Goal: Task Accomplishment & Management: Manage account settings

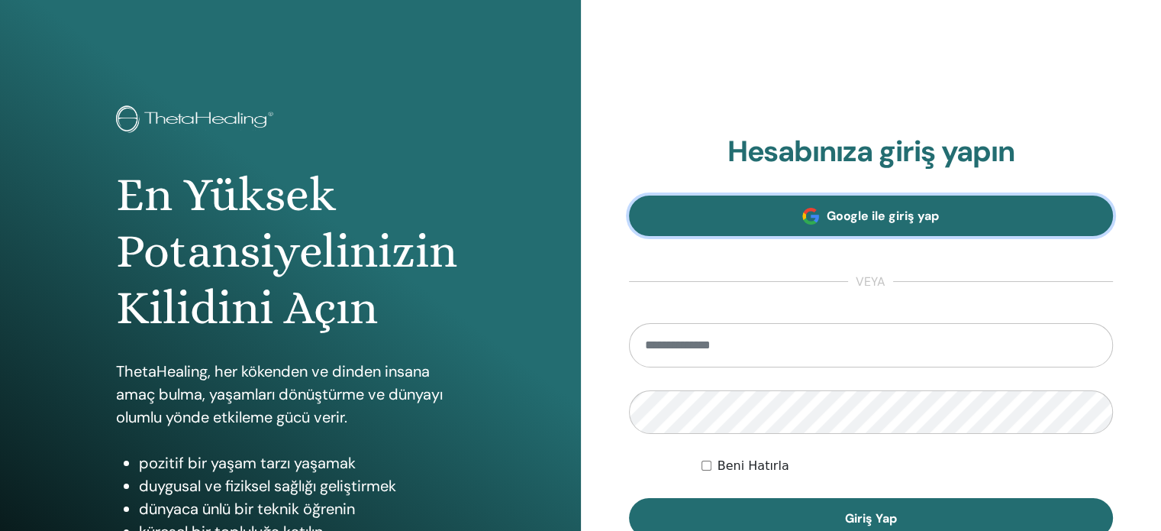
click at [757, 217] on link "Google ile giriş yap" at bounding box center [871, 215] width 485 height 40
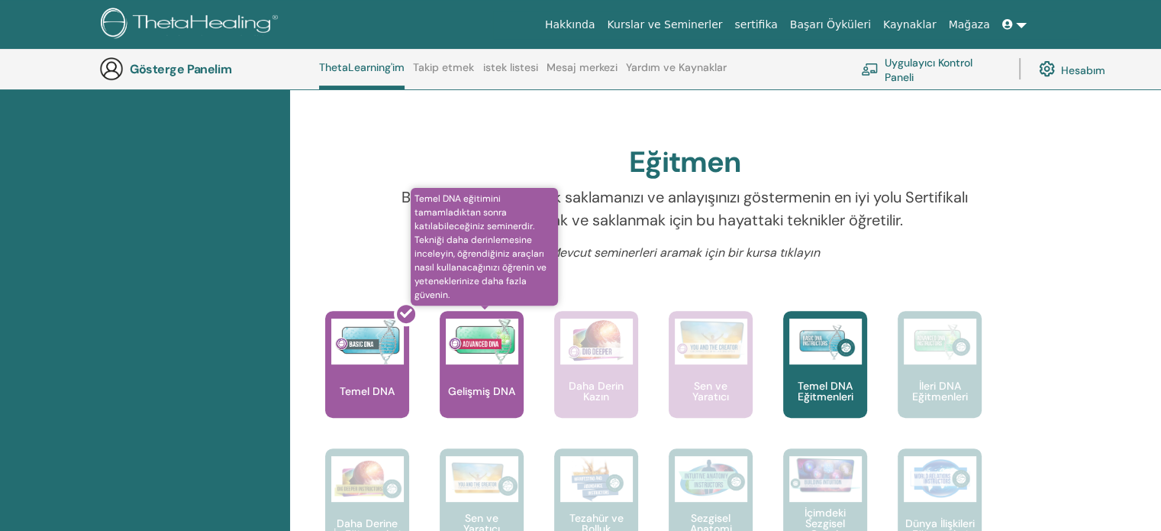
scroll to position [421, 0]
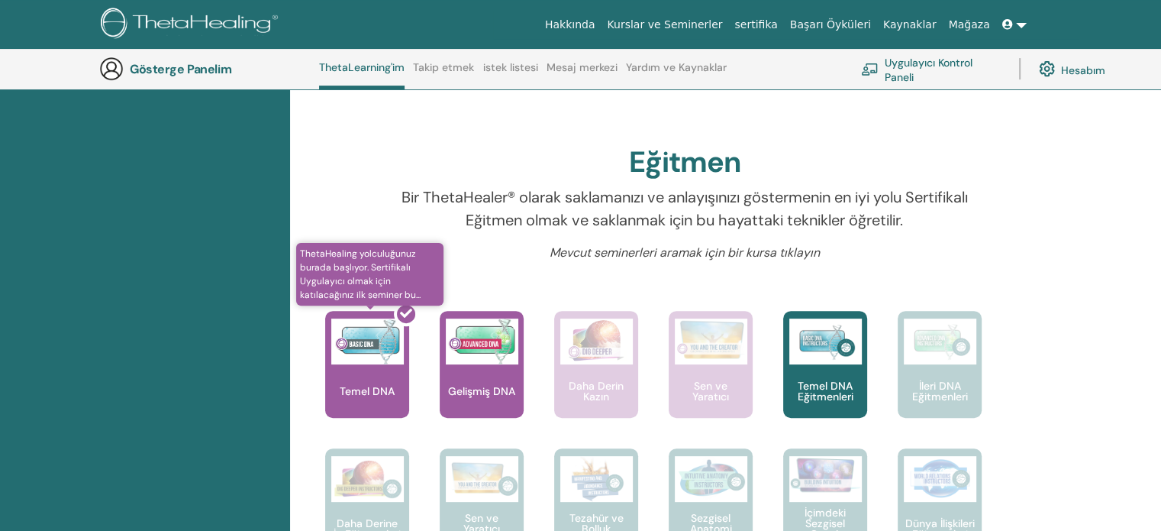
click at [374, 328] on div at bounding box center [376, 370] width 84 height 137
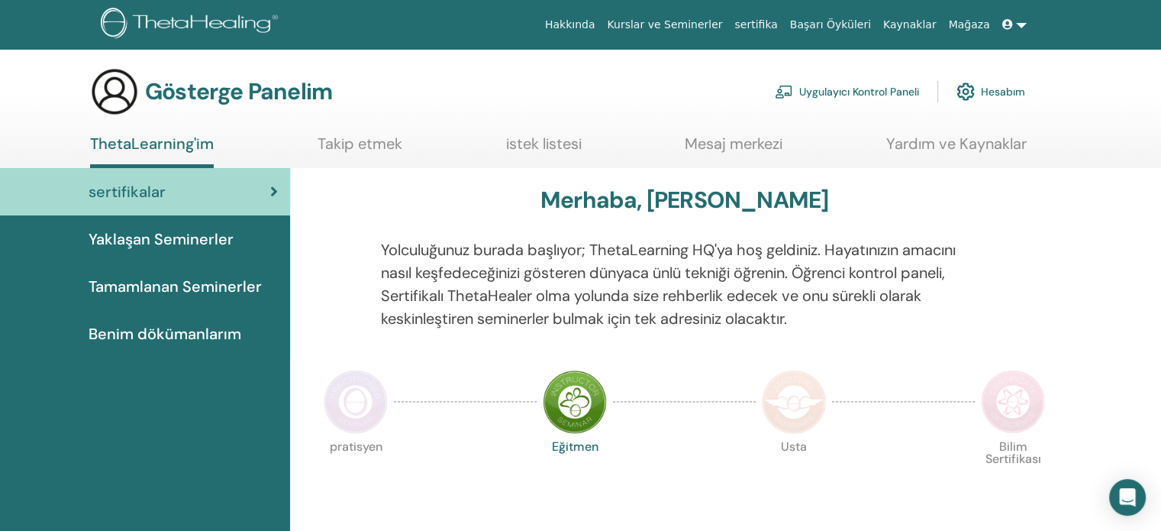
click at [172, 203] on link "sertifikalar" at bounding box center [145, 191] width 290 height 47
click at [172, 286] on font "Tamamlanan Seminerler" at bounding box center [175, 286] width 173 height 20
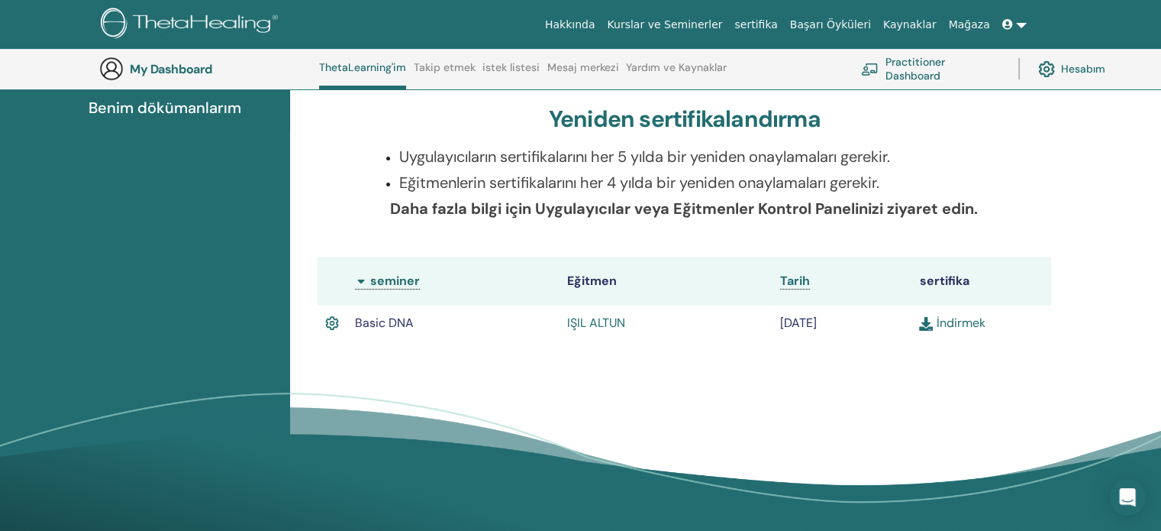
scroll to position [269, 0]
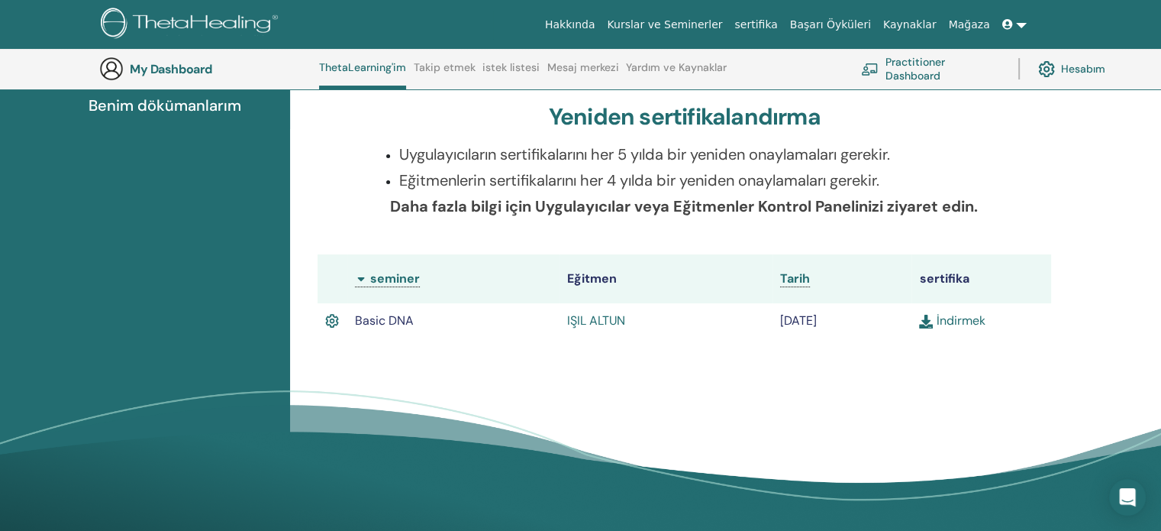
click at [947, 321] on link "İndirmek" at bounding box center [952, 320] width 66 height 16
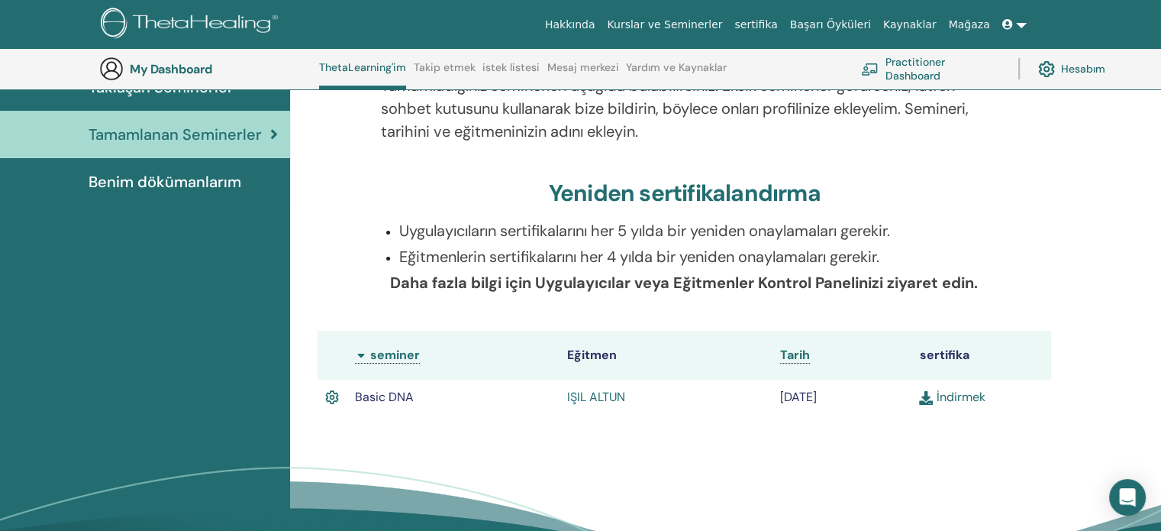
scroll to position [116, 0]
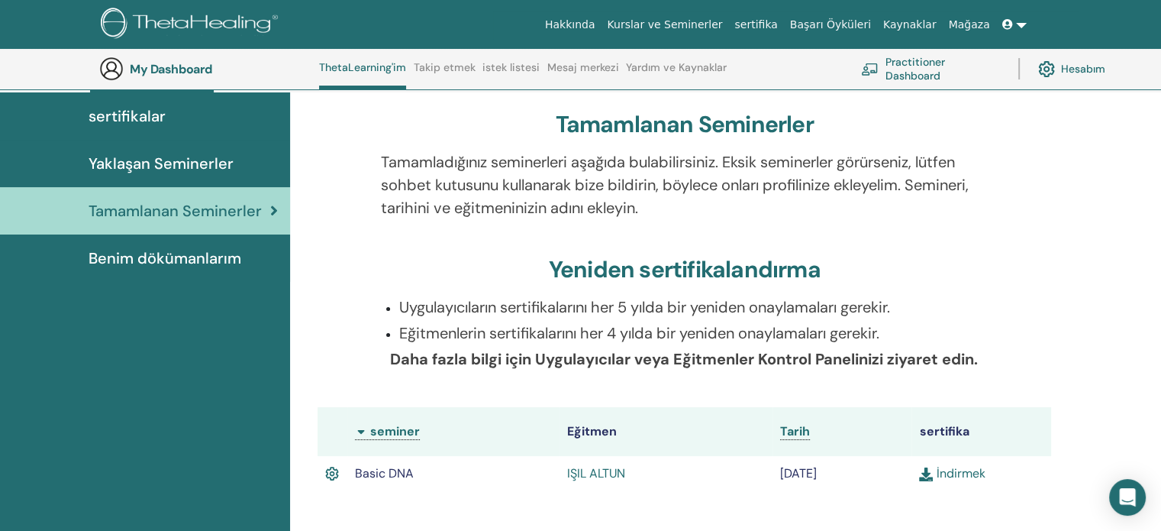
click at [216, 265] on span "Benim dökümanlarım" at bounding box center [165, 258] width 153 height 23
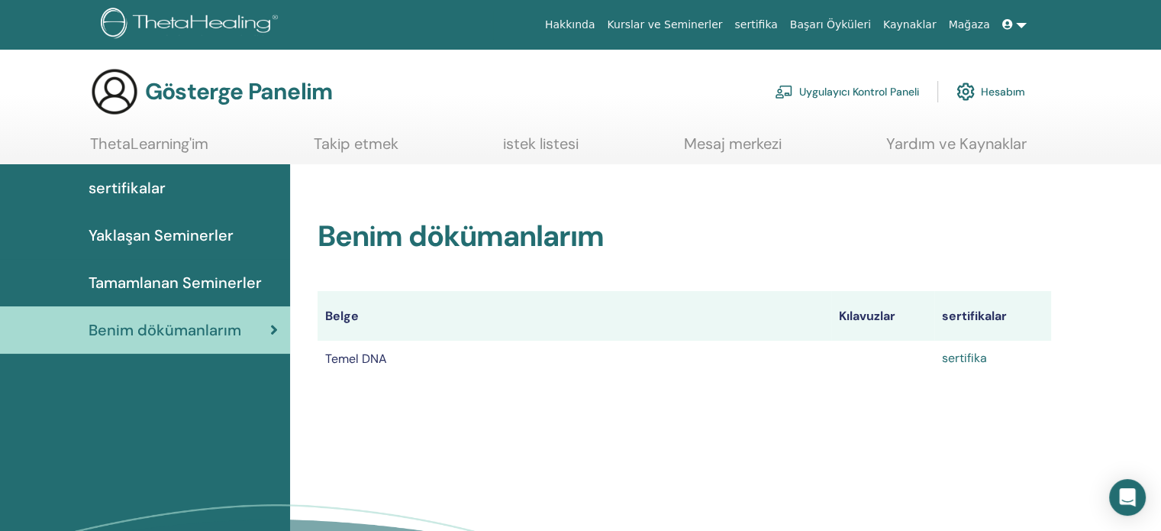
click at [973, 353] on font "sertifika" at bounding box center [964, 358] width 45 height 16
click at [1153, 176] on div "Benim dökümanlarım Belge Kılavuzlar sertifikalar Temel DNA sertifika" at bounding box center [725, 410] width 871 height 492
click at [185, 186] on div "sertifikalar" at bounding box center [145, 187] width 266 height 23
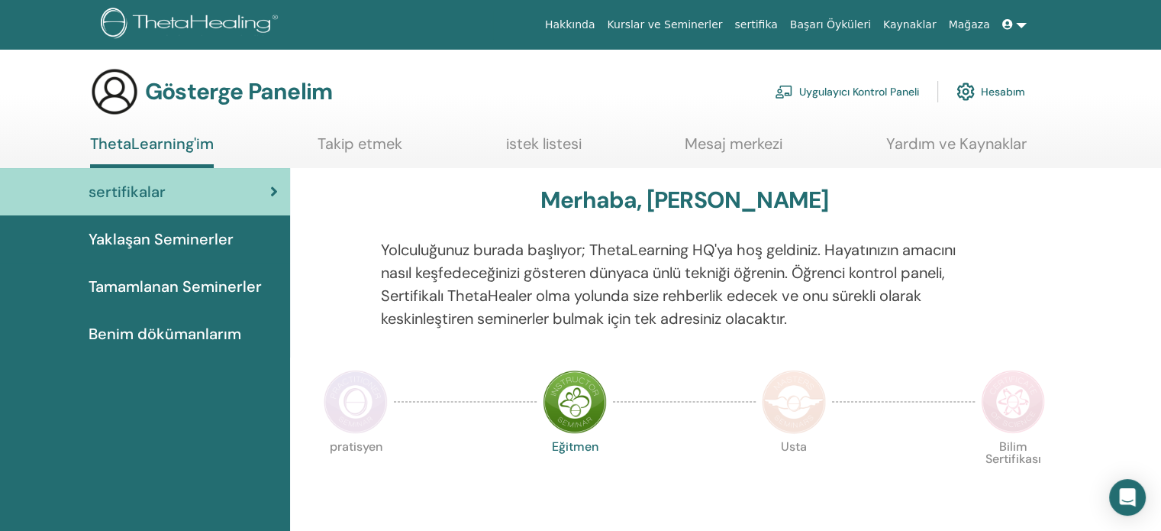
click at [156, 231] on font "Yaklaşan Seminerler" at bounding box center [161, 239] width 145 height 20
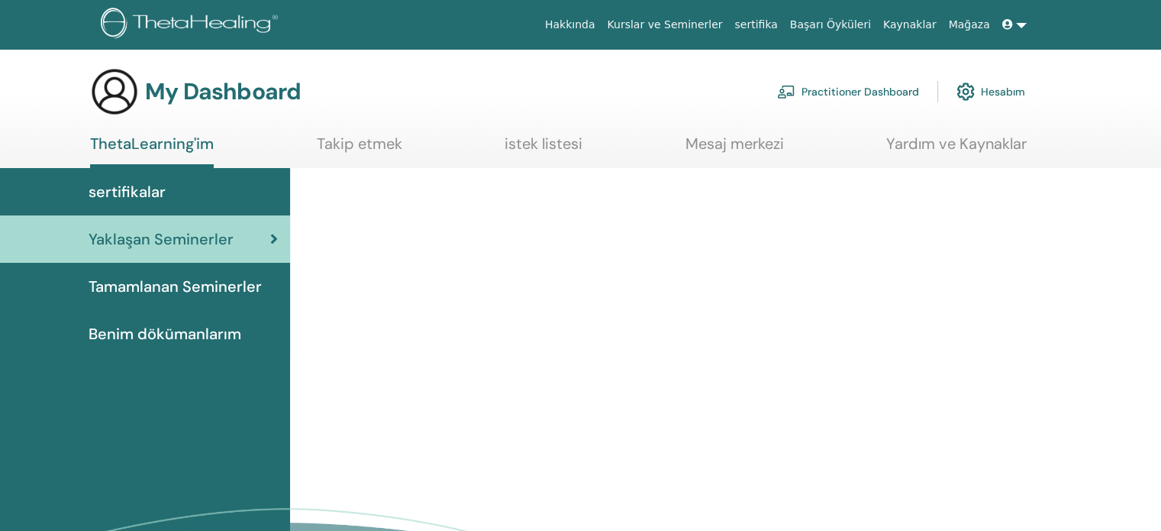
click at [146, 286] on span "Tamamlanan Seminerler" at bounding box center [175, 286] width 173 height 23
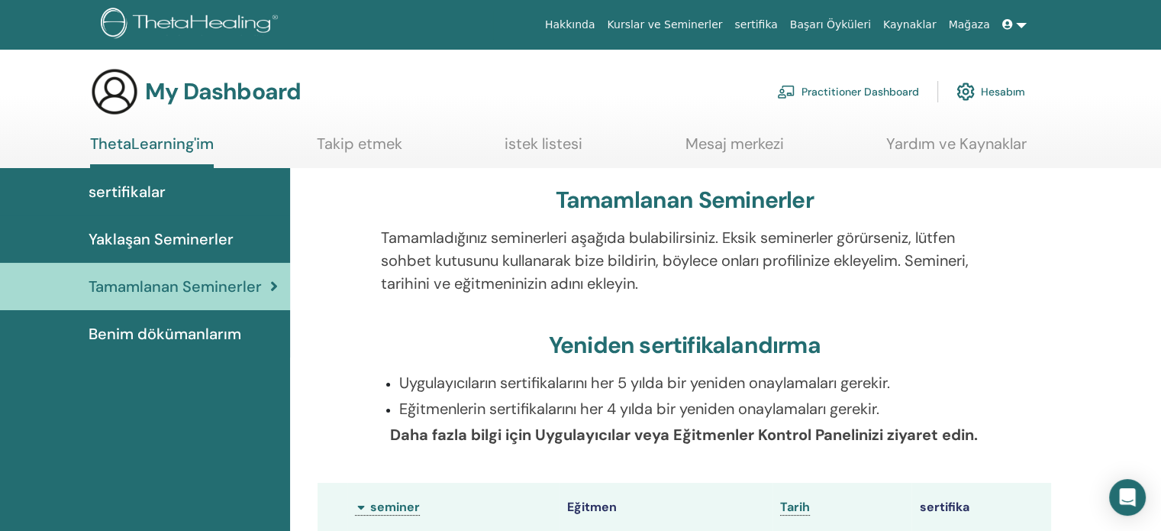
click at [177, 279] on span "Tamamlanan Seminerler" at bounding box center [175, 286] width 173 height 23
click at [349, 137] on link "Takip etmek" at bounding box center [360, 149] width 86 height 30
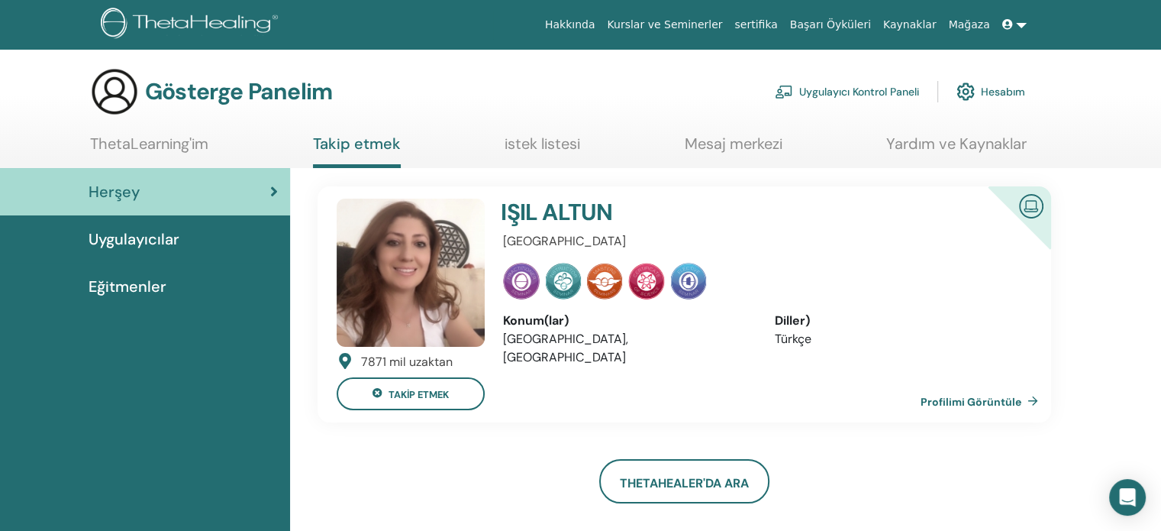
click at [202, 96] on font "Gösterge Panelim" at bounding box center [238, 91] width 187 height 30
click at [1011, 92] on font "Hesabım" at bounding box center [1003, 93] width 44 height 14
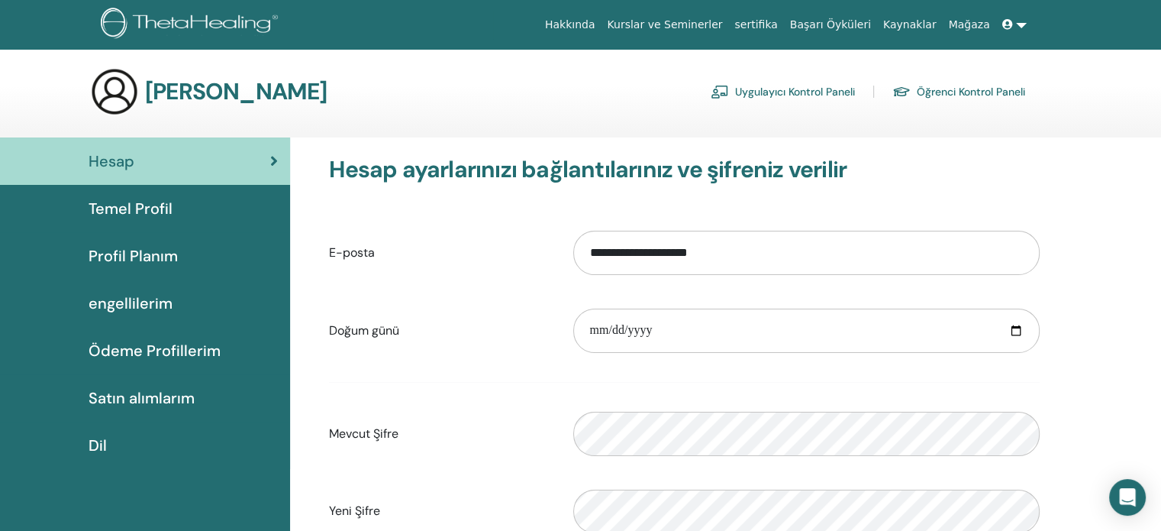
click at [202, 210] on div "Temel Profil" at bounding box center [145, 208] width 266 height 23
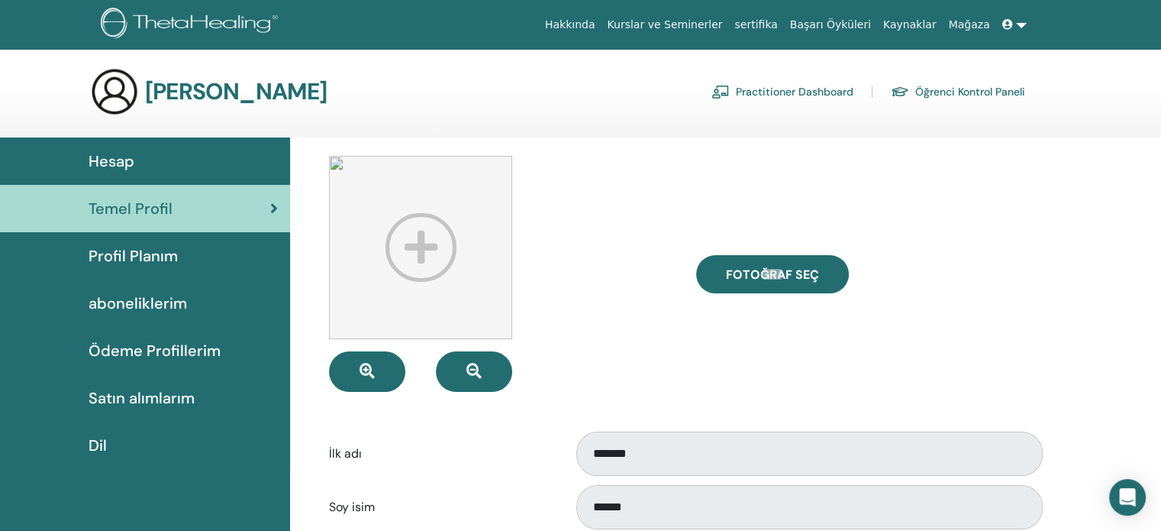
click at [208, 253] on div "Profil Planım" at bounding box center [145, 255] width 266 height 23
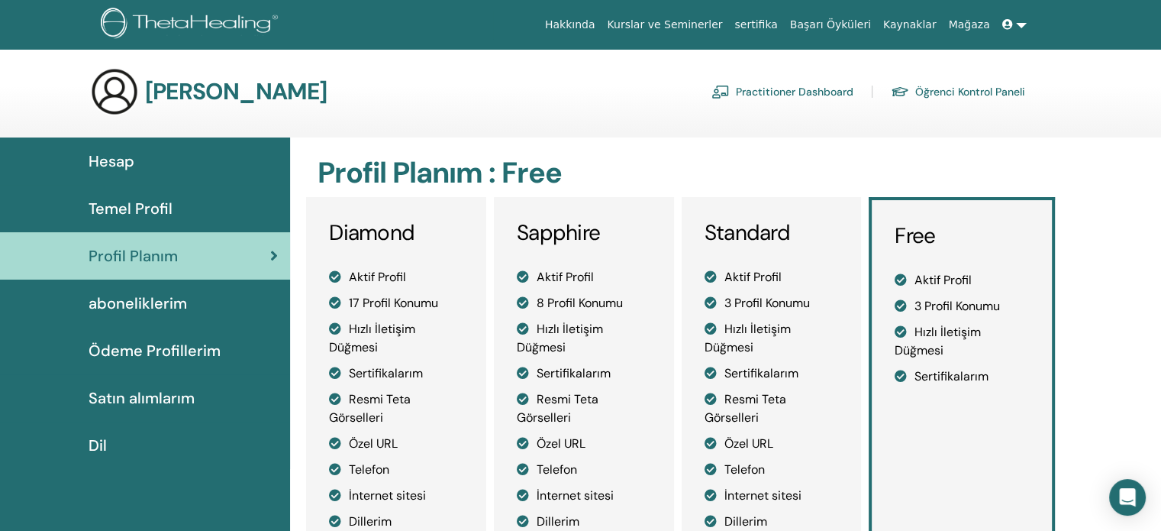
click at [131, 302] on span "aboneliklerim" at bounding box center [138, 303] width 98 height 23
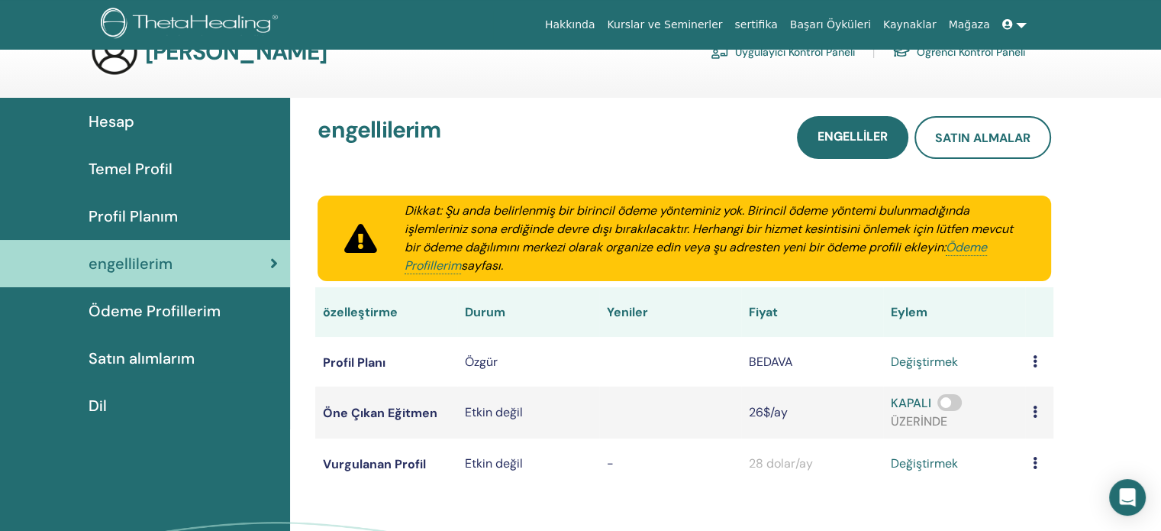
scroll to position [76, 0]
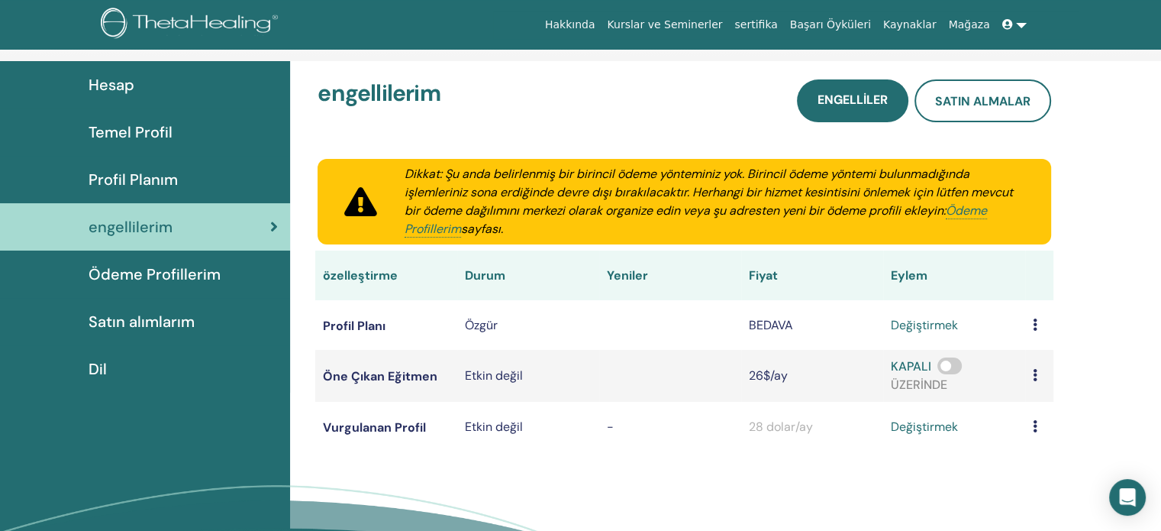
click at [140, 324] on font "Satın alımlarım" at bounding box center [142, 321] width 106 height 20
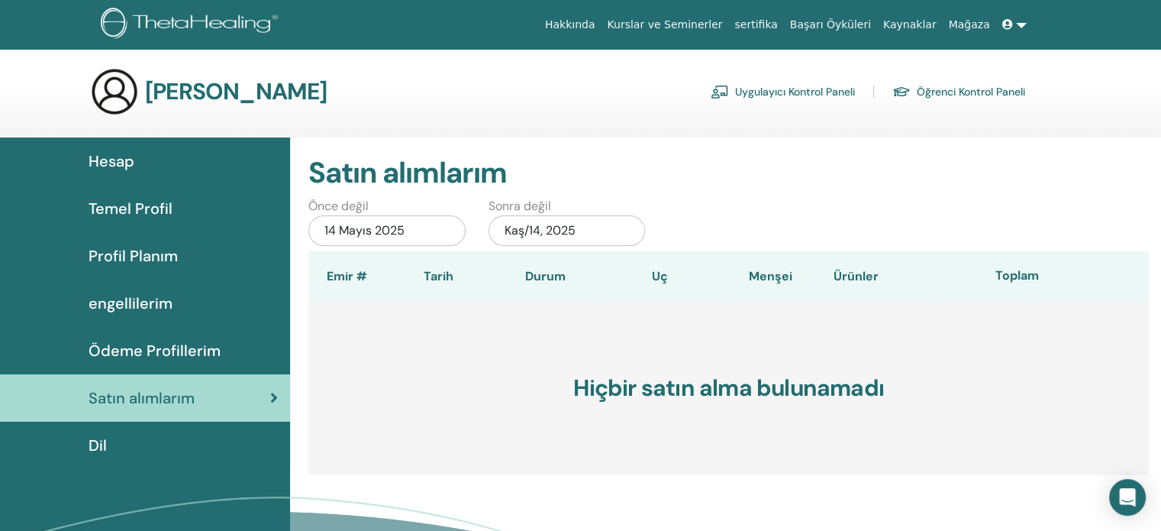
click at [120, 348] on font "Ödeme Profillerim" at bounding box center [155, 350] width 132 height 20
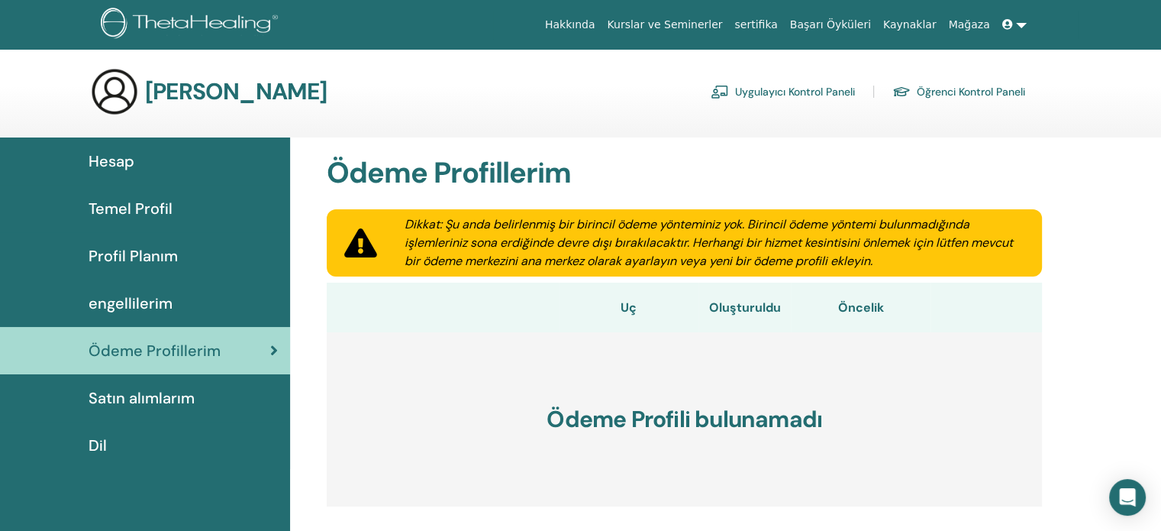
click at [150, 161] on div "Hesap" at bounding box center [145, 161] width 266 height 23
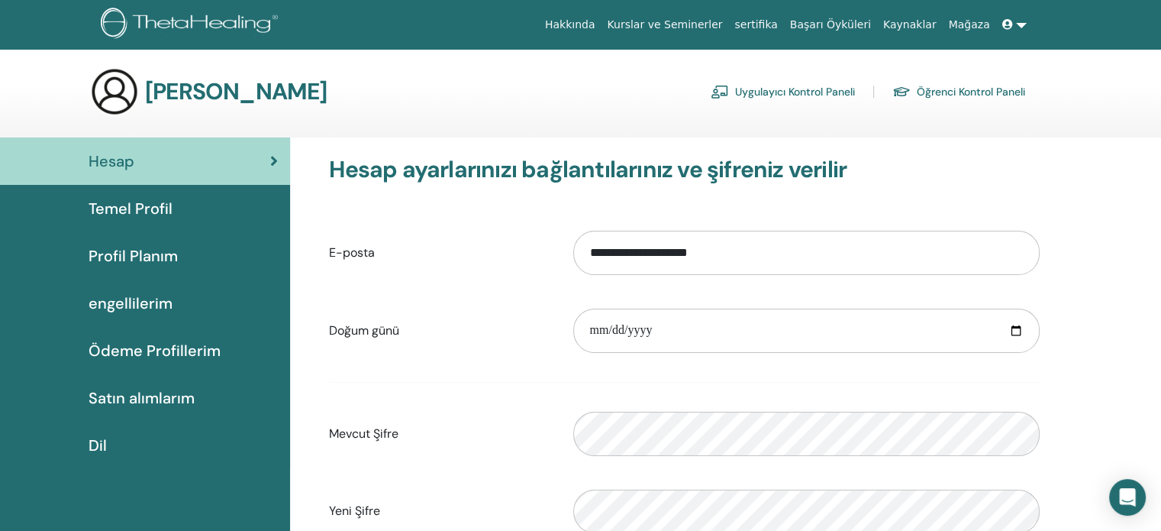
click at [278, 19] on img at bounding box center [192, 25] width 182 height 34
